Goal: Task Accomplishment & Management: Use online tool/utility

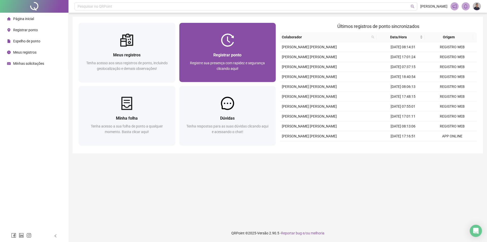
click at [240, 50] on div "Registrar ponto Registre sua presença com rapidez e segurança clicando aqui!" at bounding box center [227, 64] width 97 height 35
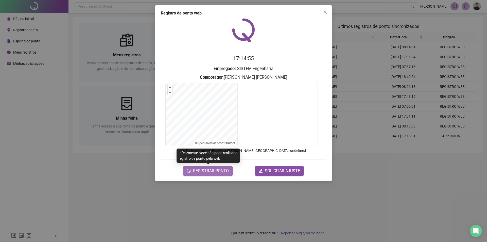
click at [218, 171] on span "REGISTRAR PONTO" at bounding box center [211, 171] width 36 height 6
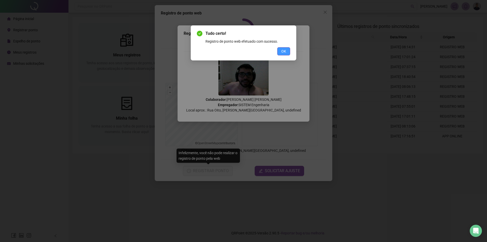
click at [282, 51] on span "OK" at bounding box center [283, 51] width 5 height 6
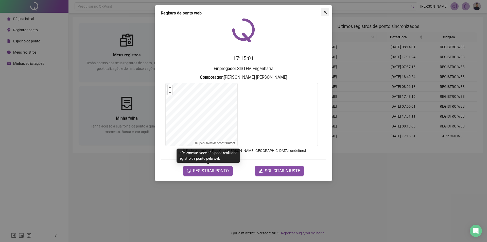
click at [326, 12] on icon "close" at bounding box center [324, 12] width 3 height 3
